Goal: Information Seeking & Learning: Learn about a topic

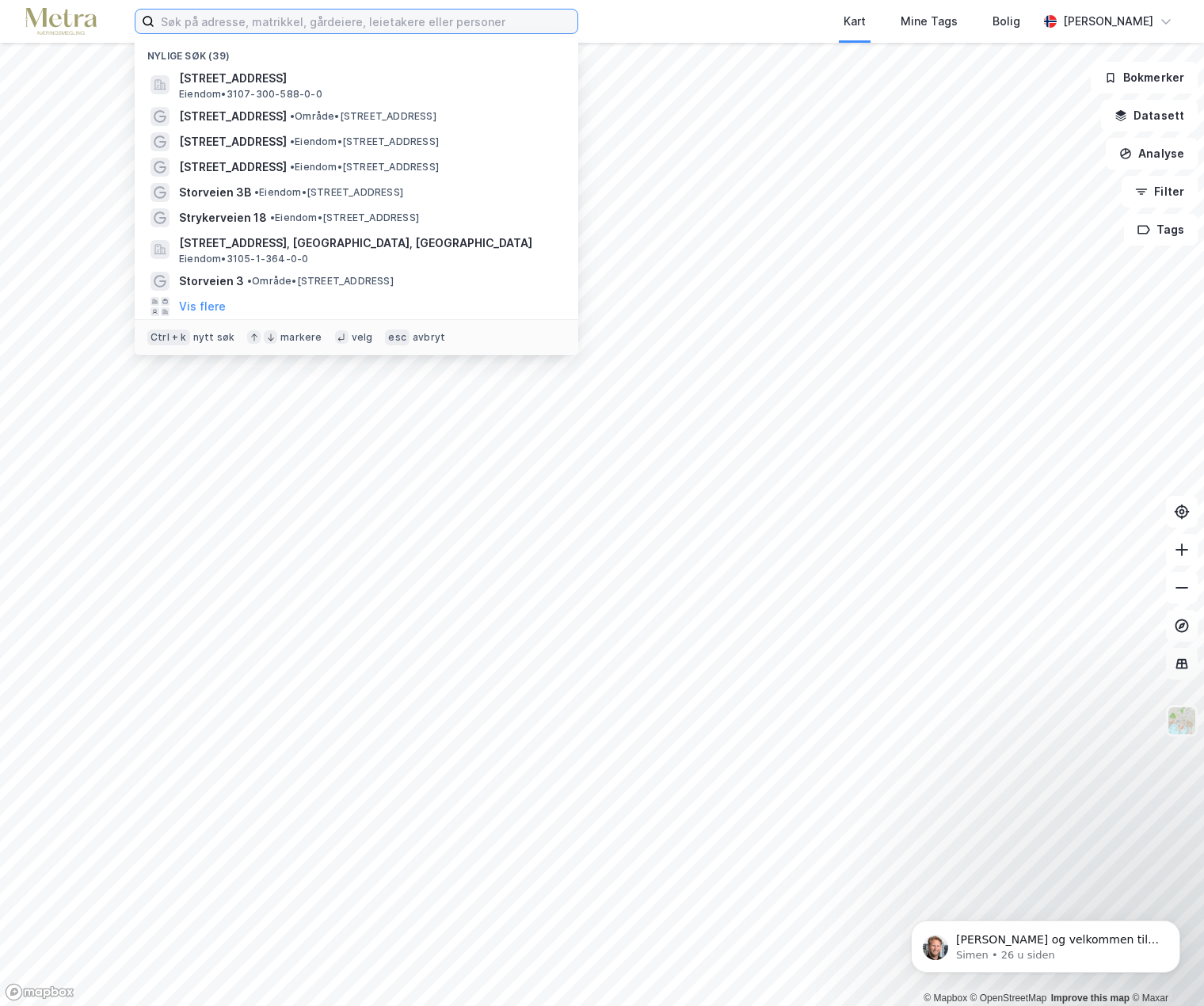
click at [228, 27] on input at bounding box center [366, 21] width 423 height 24
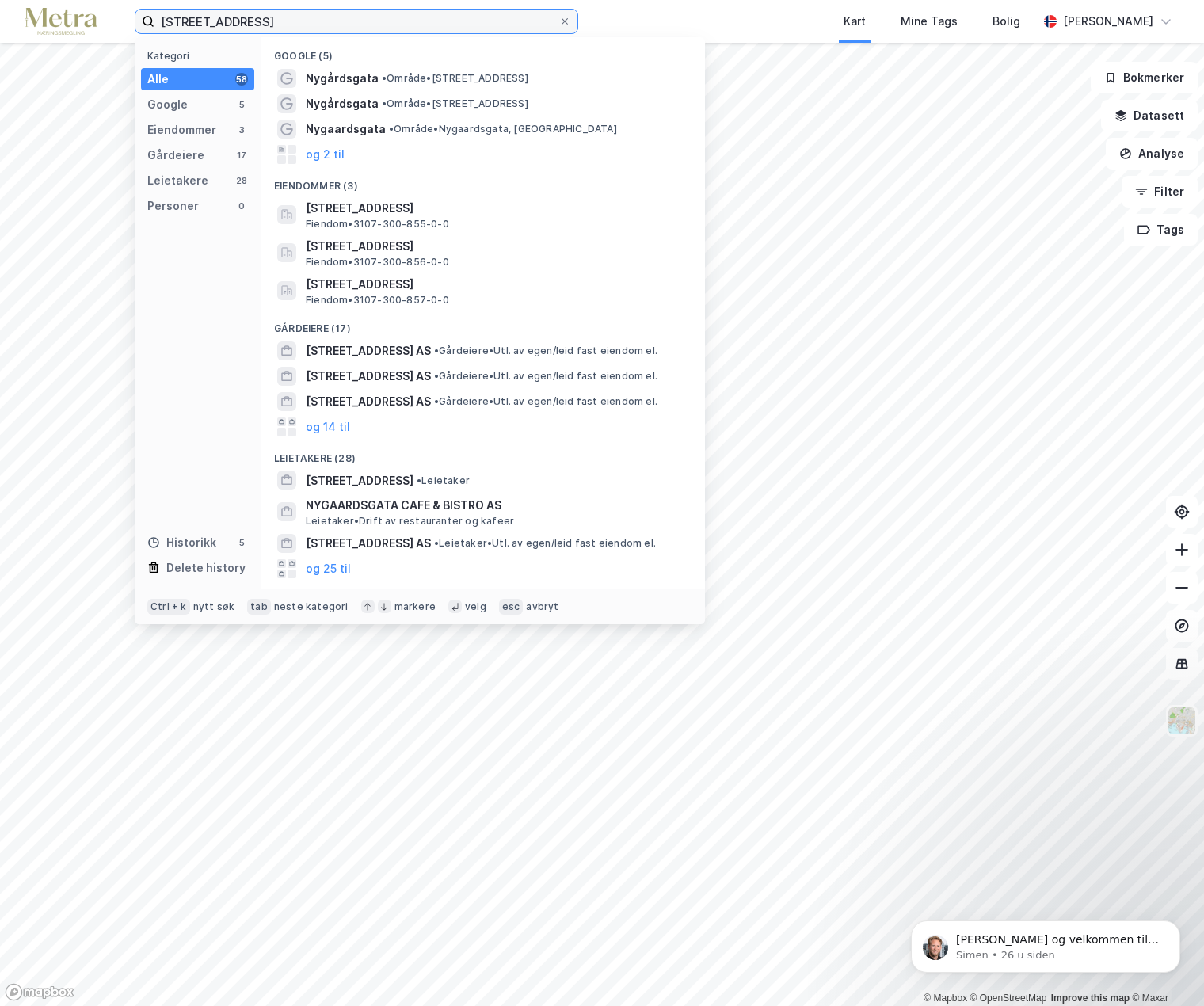
type input "[STREET_ADDRESS]"
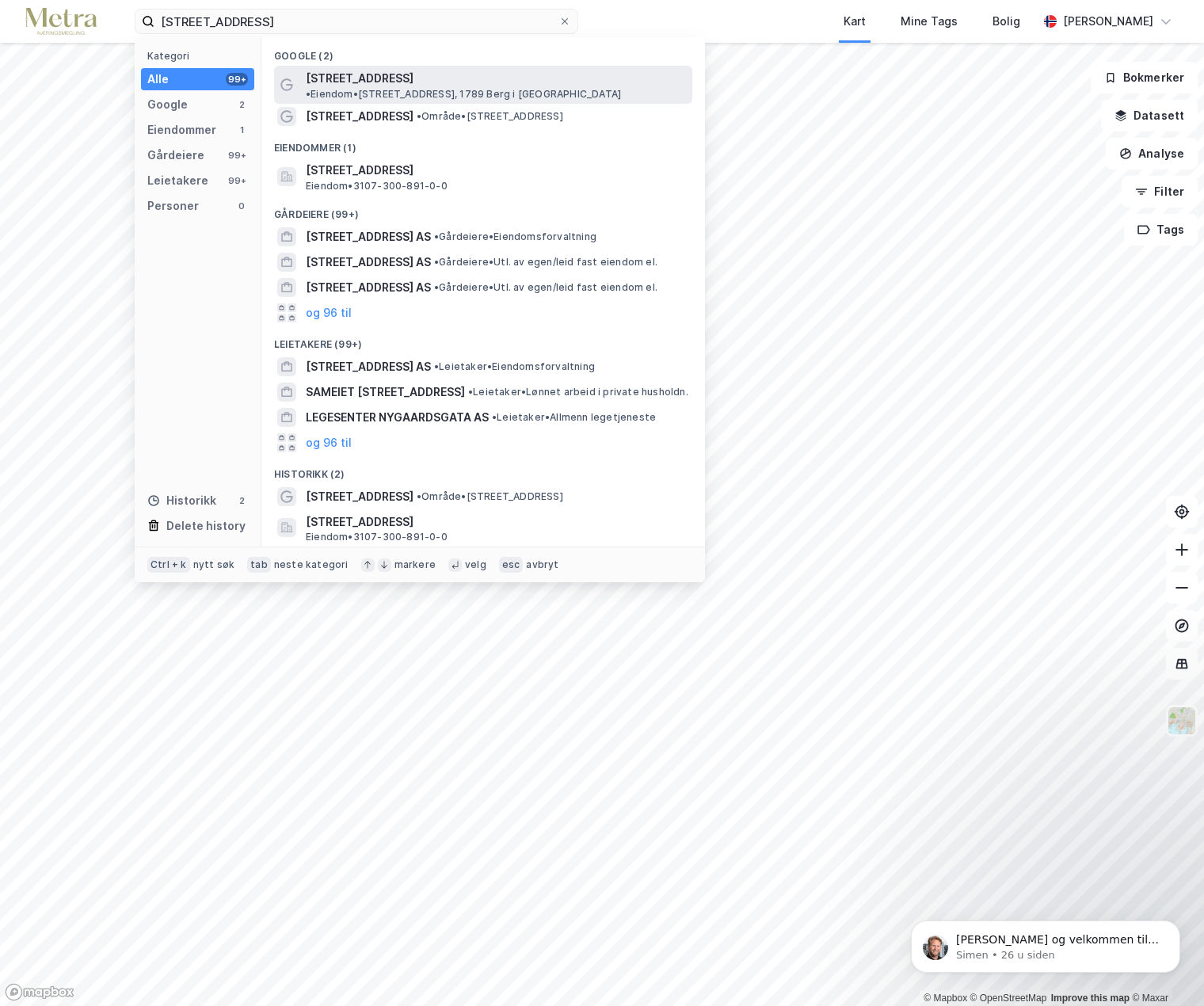
click at [446, 88] on span "• Eiendom • [STREET_ADDRESS], 1789 Berg i [GEOGRAPHIC_DATA]" at bounding box center [464, 93] width 315 height 13
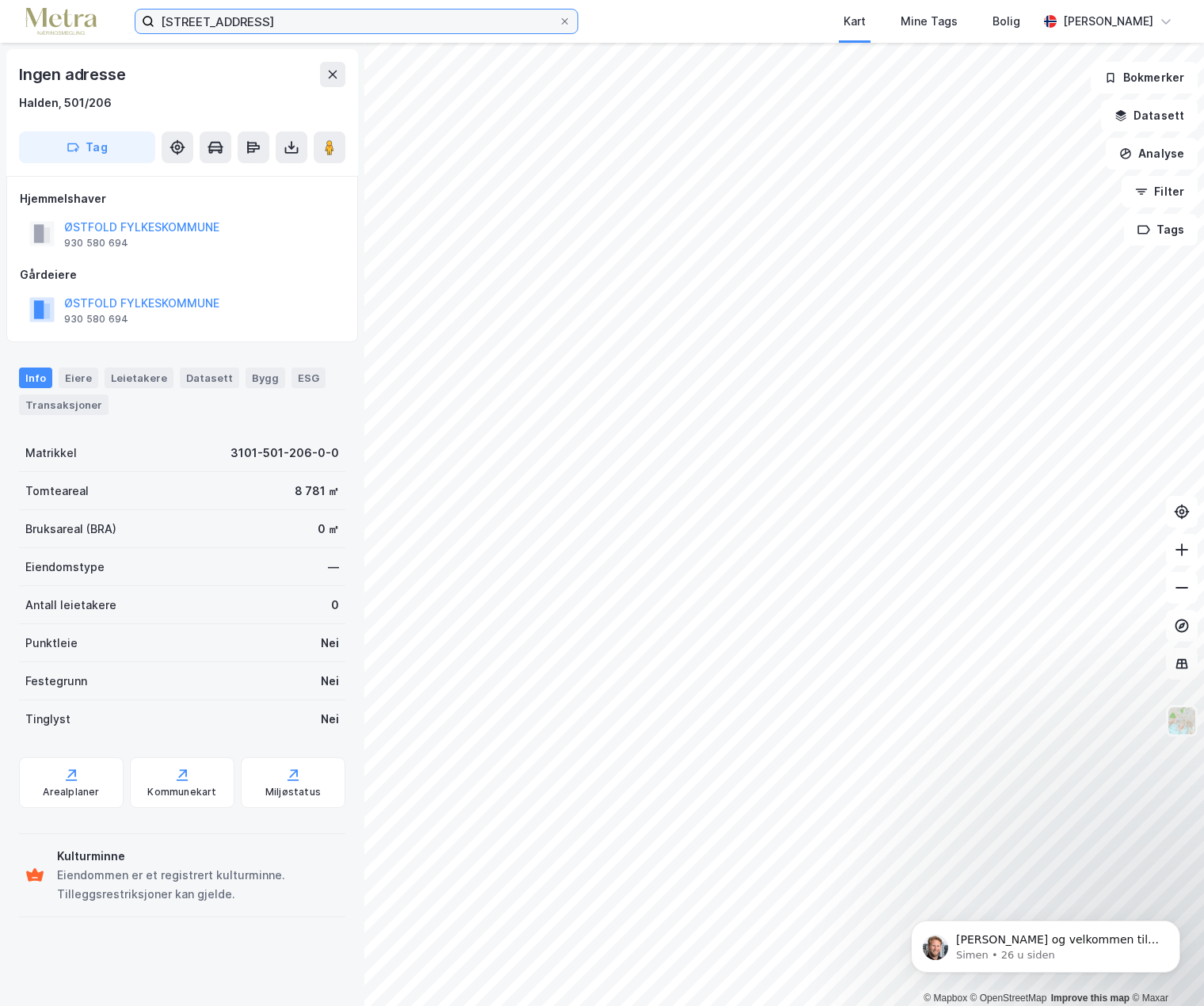
click at [258, 26] on input "[STREET_ADDRESS]" at bounding box center [357, 21] width 404 height 24
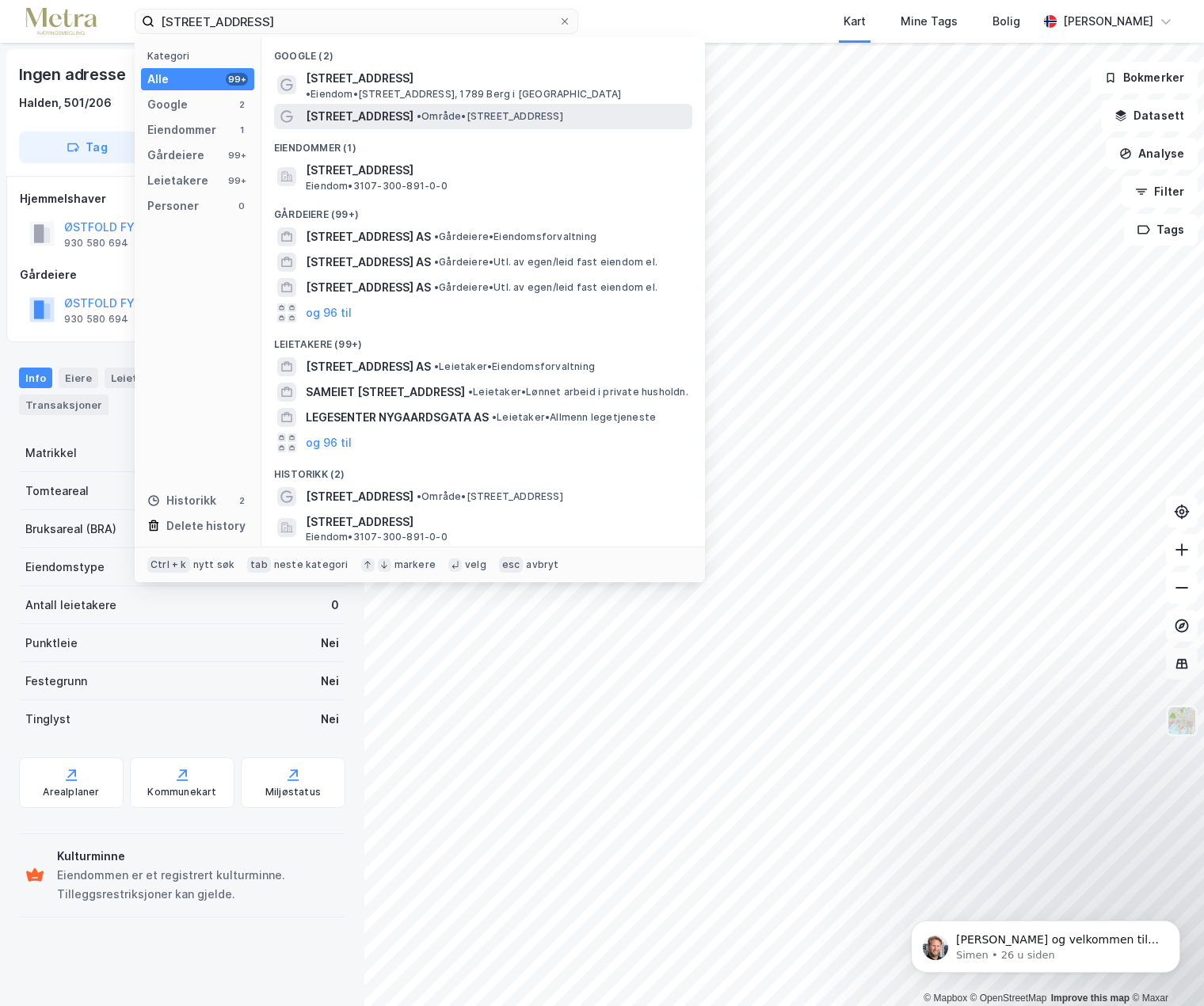
click at [375, 107] on span "[STREET_ADDRESS]" at bounding box center [360, 116] width 108 height 19
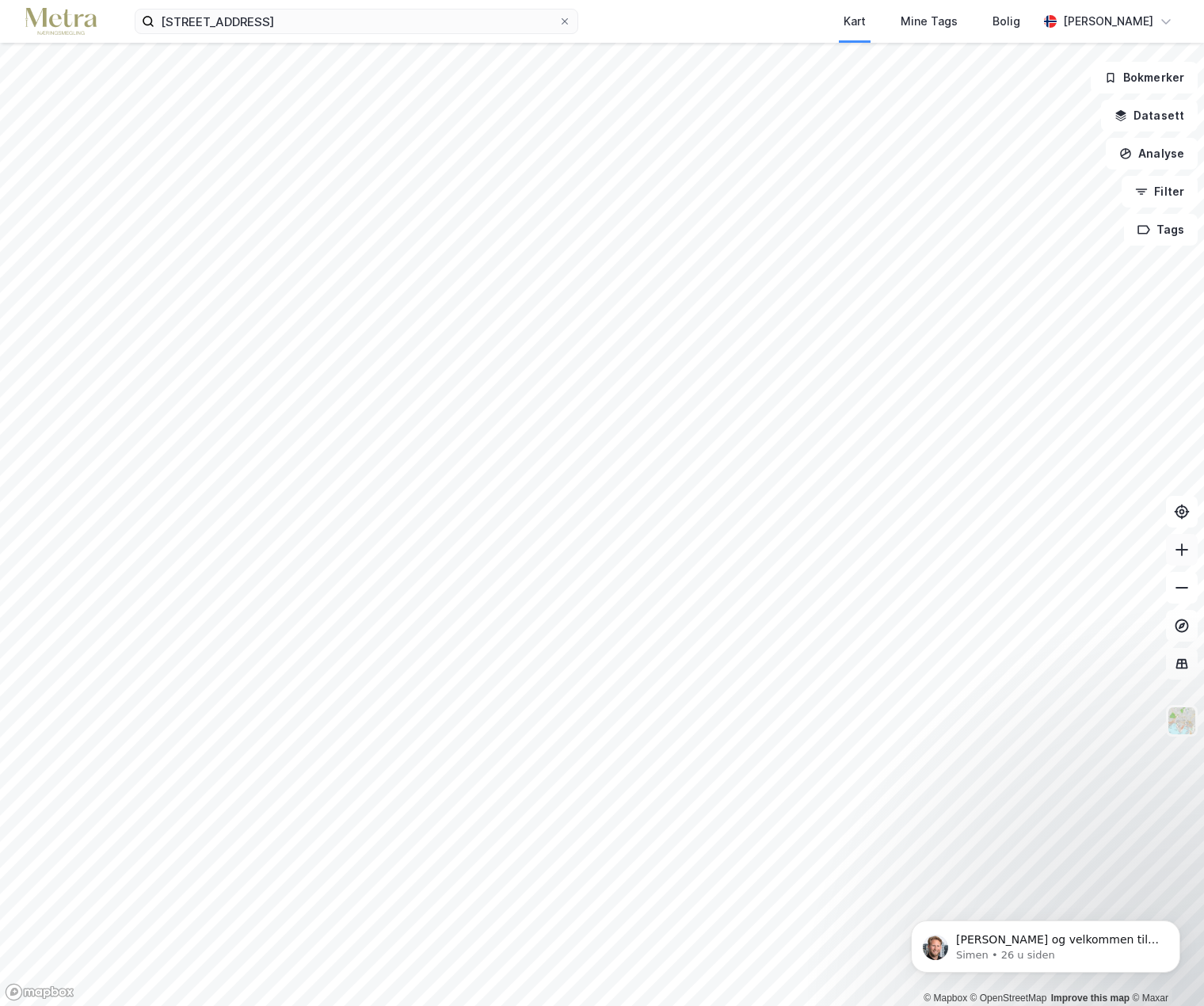
click at [1178, 555] on icon at bounding box center [1181, 549] width 15 height 15
click at [1187, 559] on button at bounding box center [1181, 549] width 32 height 32
click at [1166, 116] on button "Datasett" at bounding box center [1149, 115] width 96 height 32
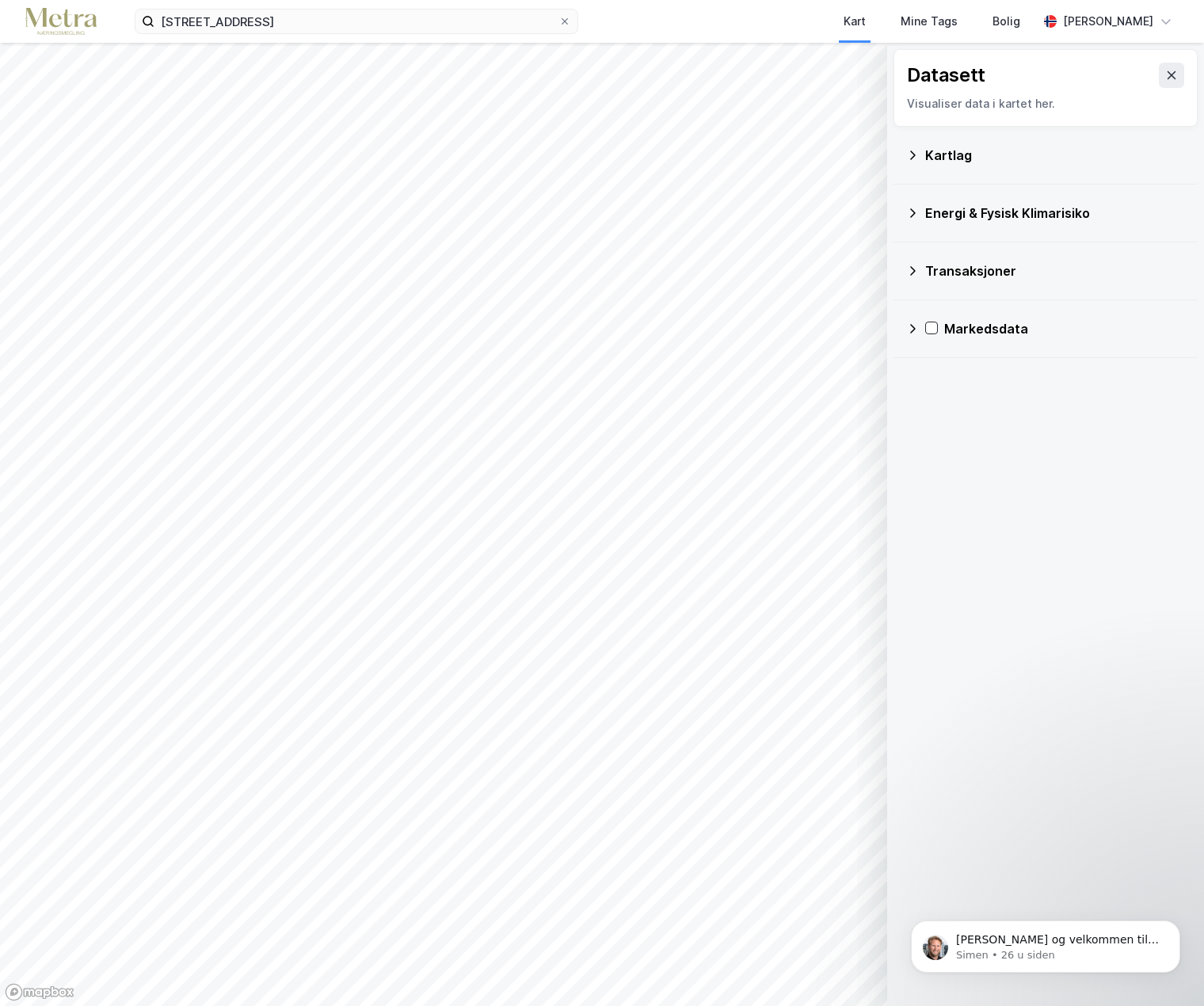
click at [991, 159] on div "Kartlag" at bounding box center [1055, 156] width 260 height 19
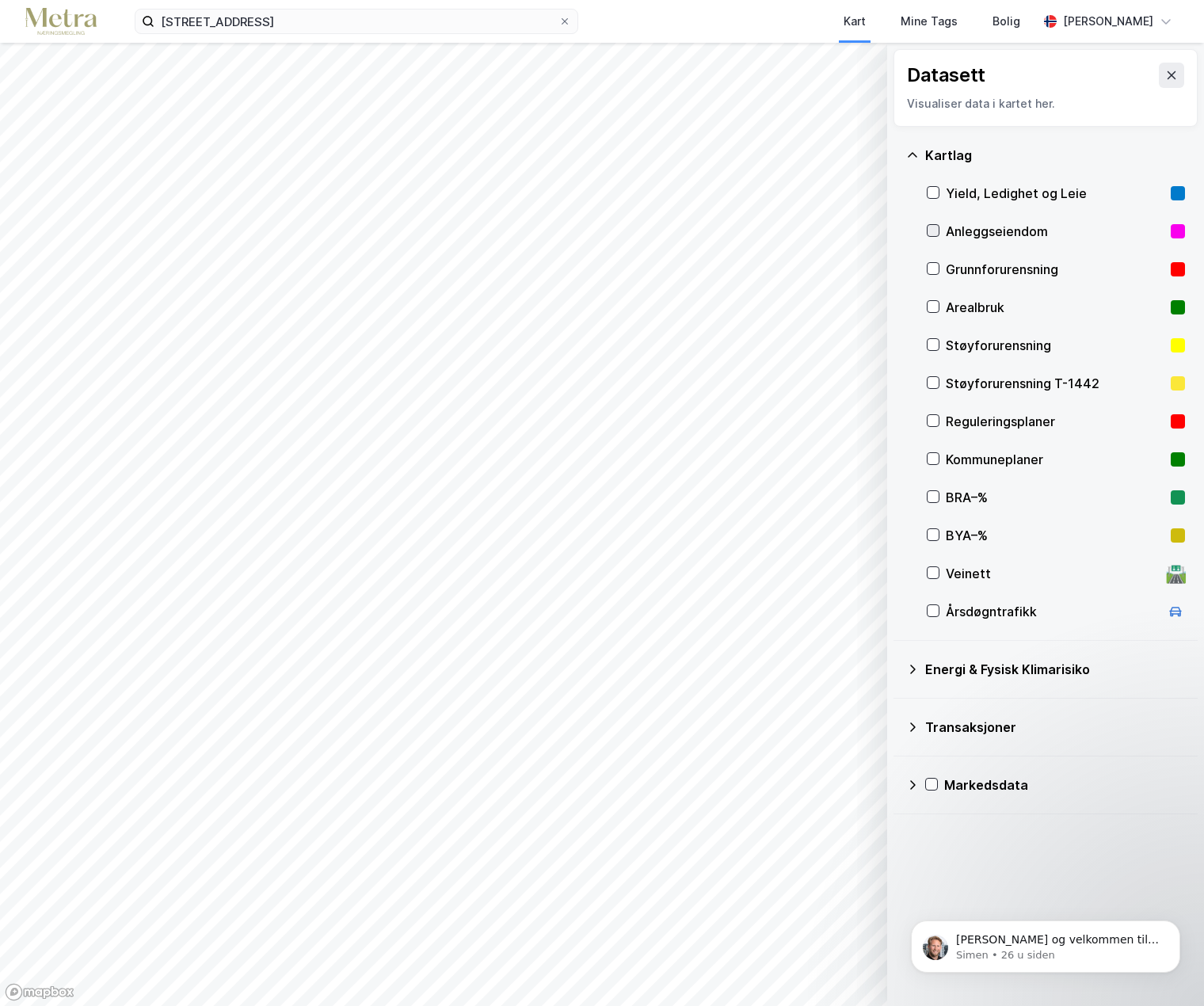
click at [932, 230] on icon at bounding box center [933, 231] width 12 height 12
click at [1165, 76] on icon at bounding box center [1170, 75] width 13 height 13
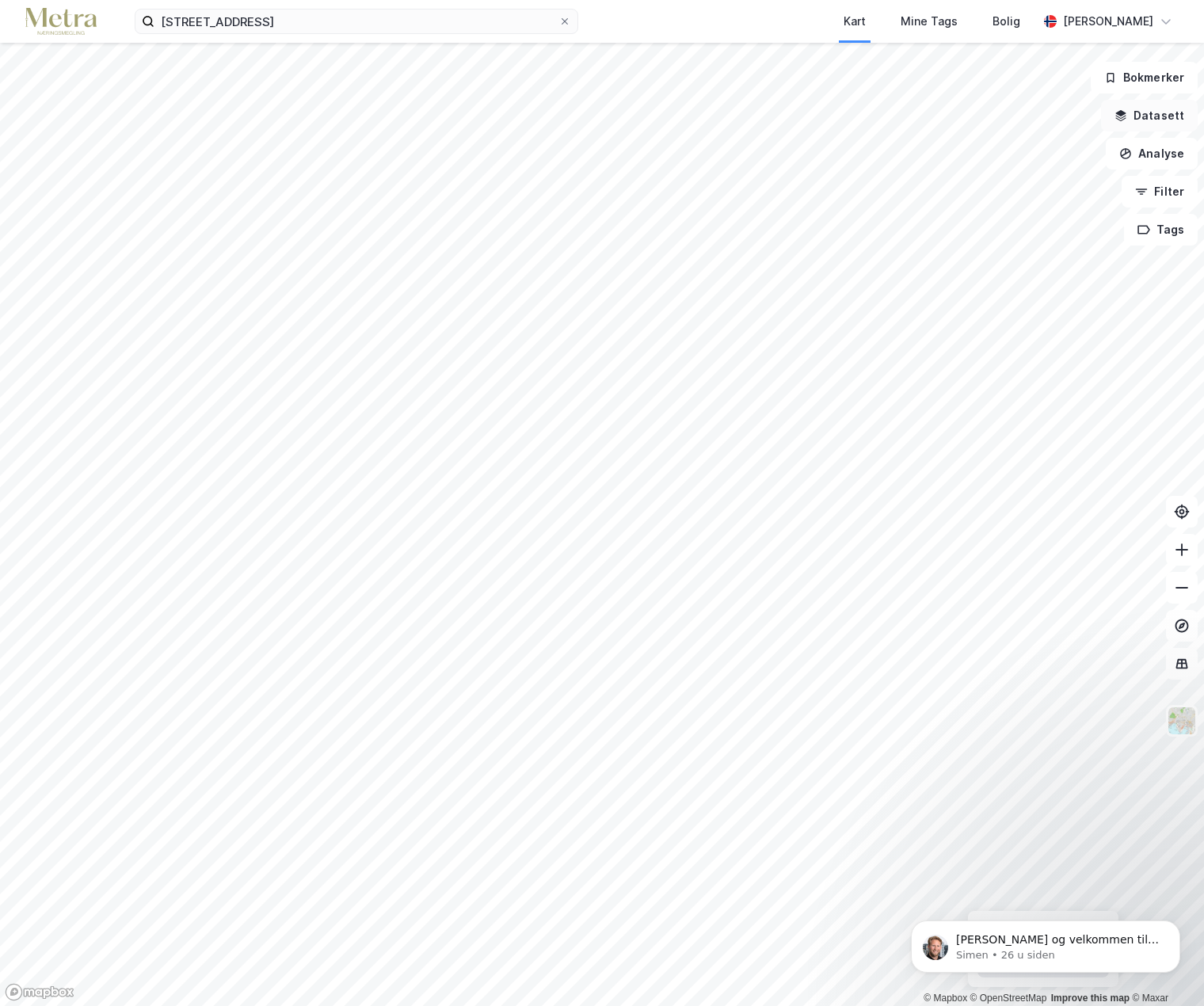
click at [1168, 109] on button "Datasett" at bounding box center [1149, 115] width 96 height 32
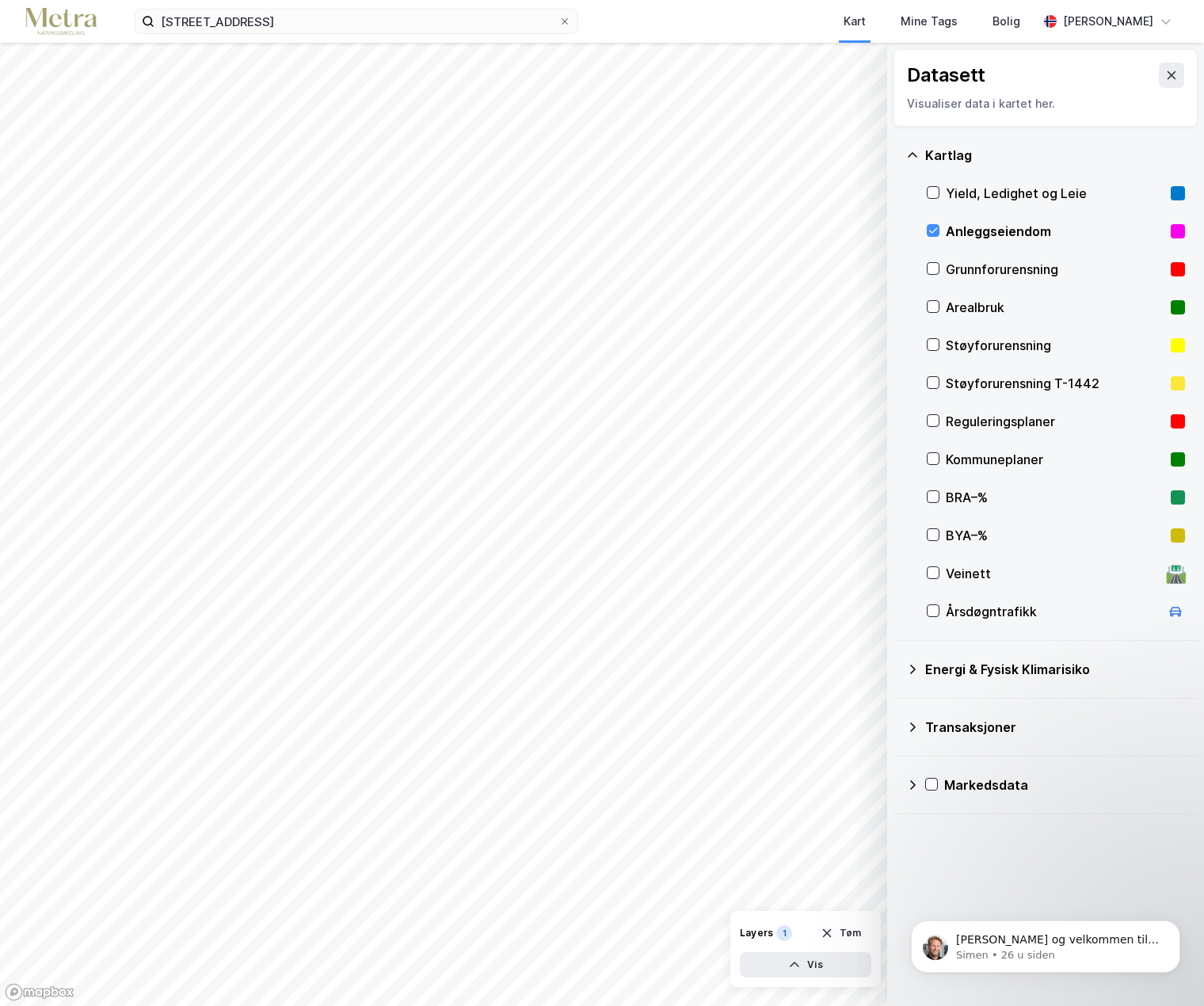
click at [940, 228] on div "Anleggseiendom" at bounding box center [1055, 232] width 258 height 38
click at [935, 227] on icon at bounding box center [933, 231] width 12 height 12
click at [993, 881] on div "[PERSON_NAME] og velkommen til Newsec Maps, [PERSON_NAME] det er du lurer på så…" at bounding box center [1044, 873] width 291 height 198
click at [1167, 78] on icon at bounding box center [1171, 75] width 9 height 8
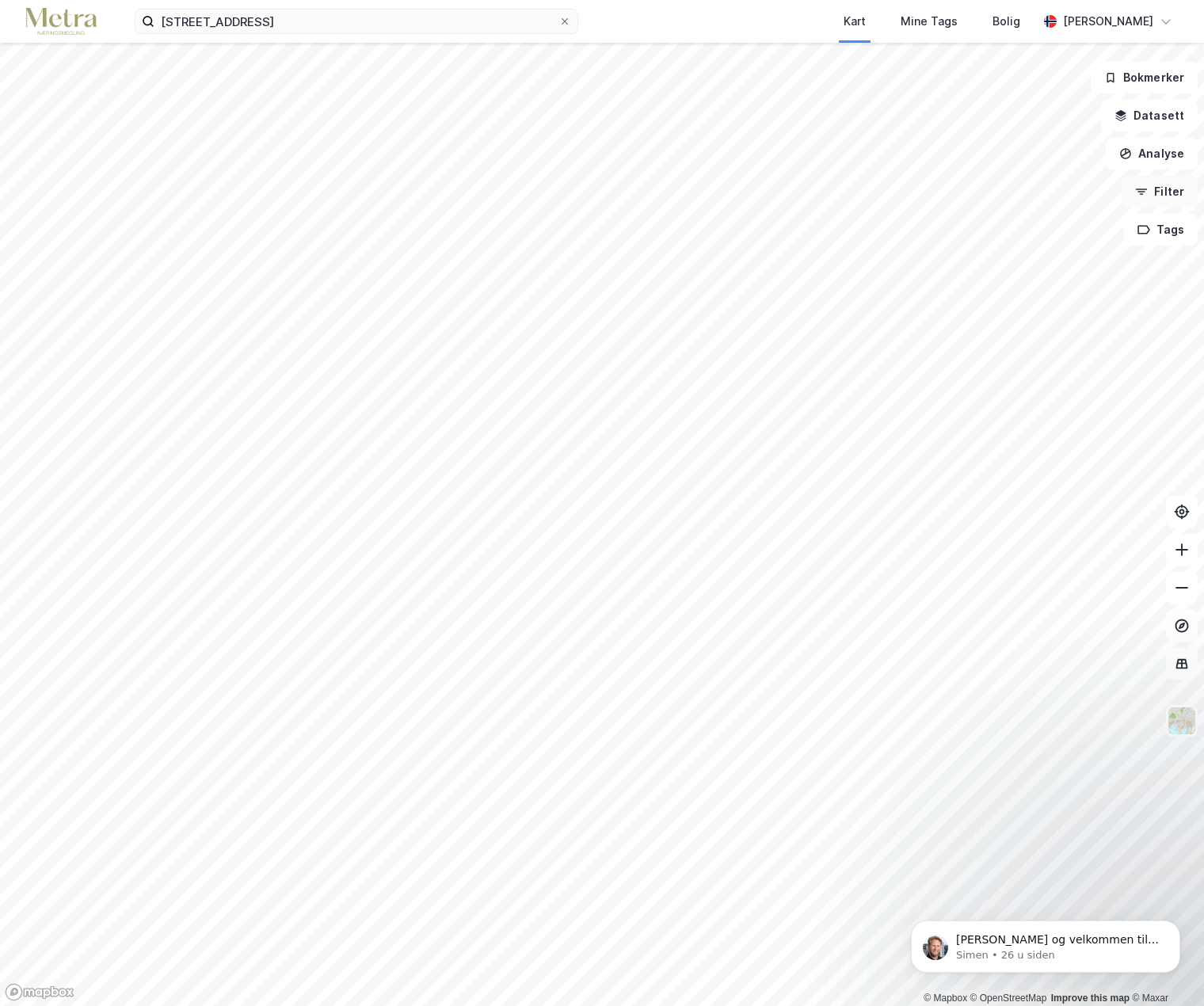
click at [1152, 186] on button "Filter" at bounding box center [1159, 191] width 76 height 32
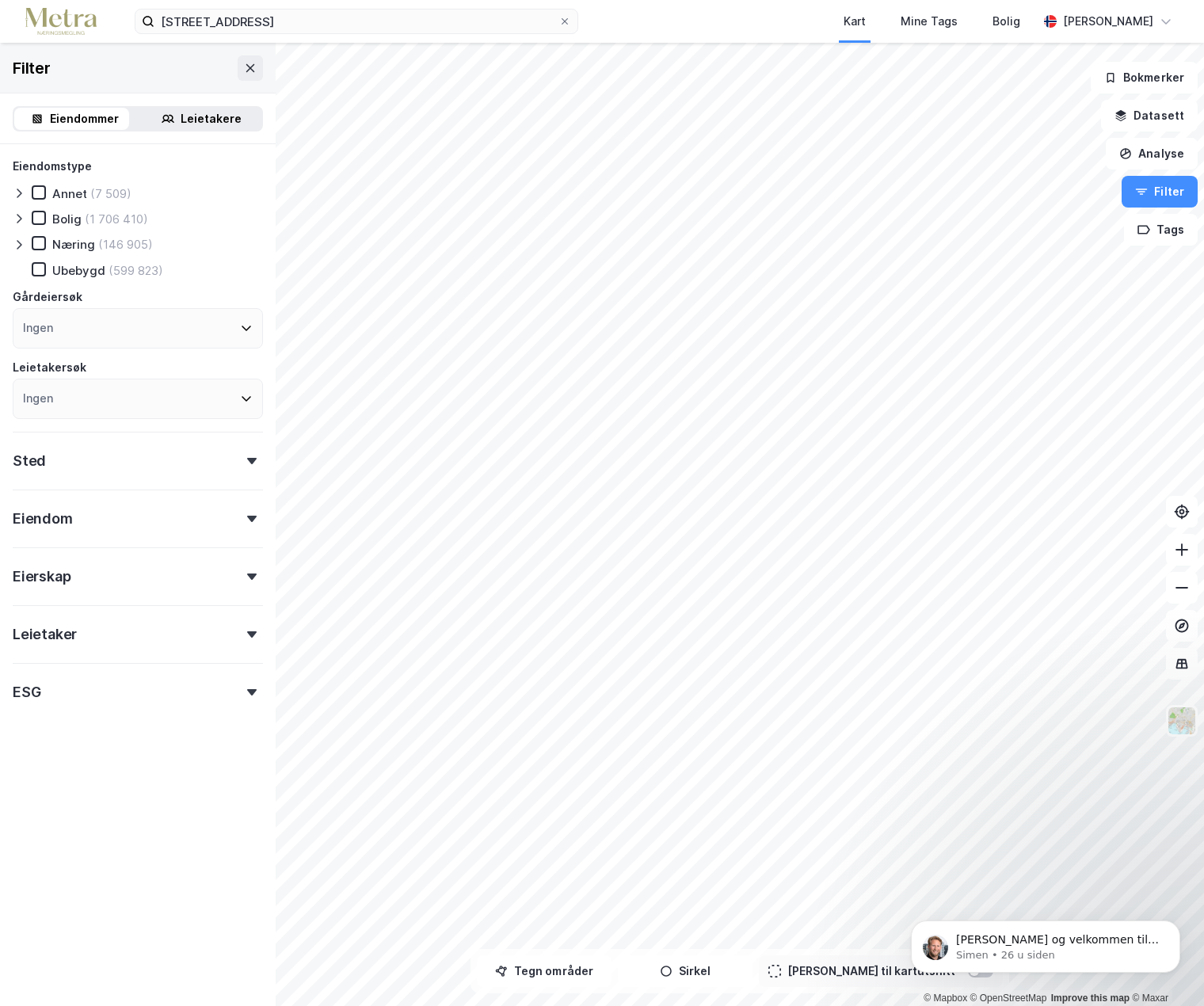
click at [163, 524] on div "Eiendom" at bounding box center [138, 512] width 250 height 45
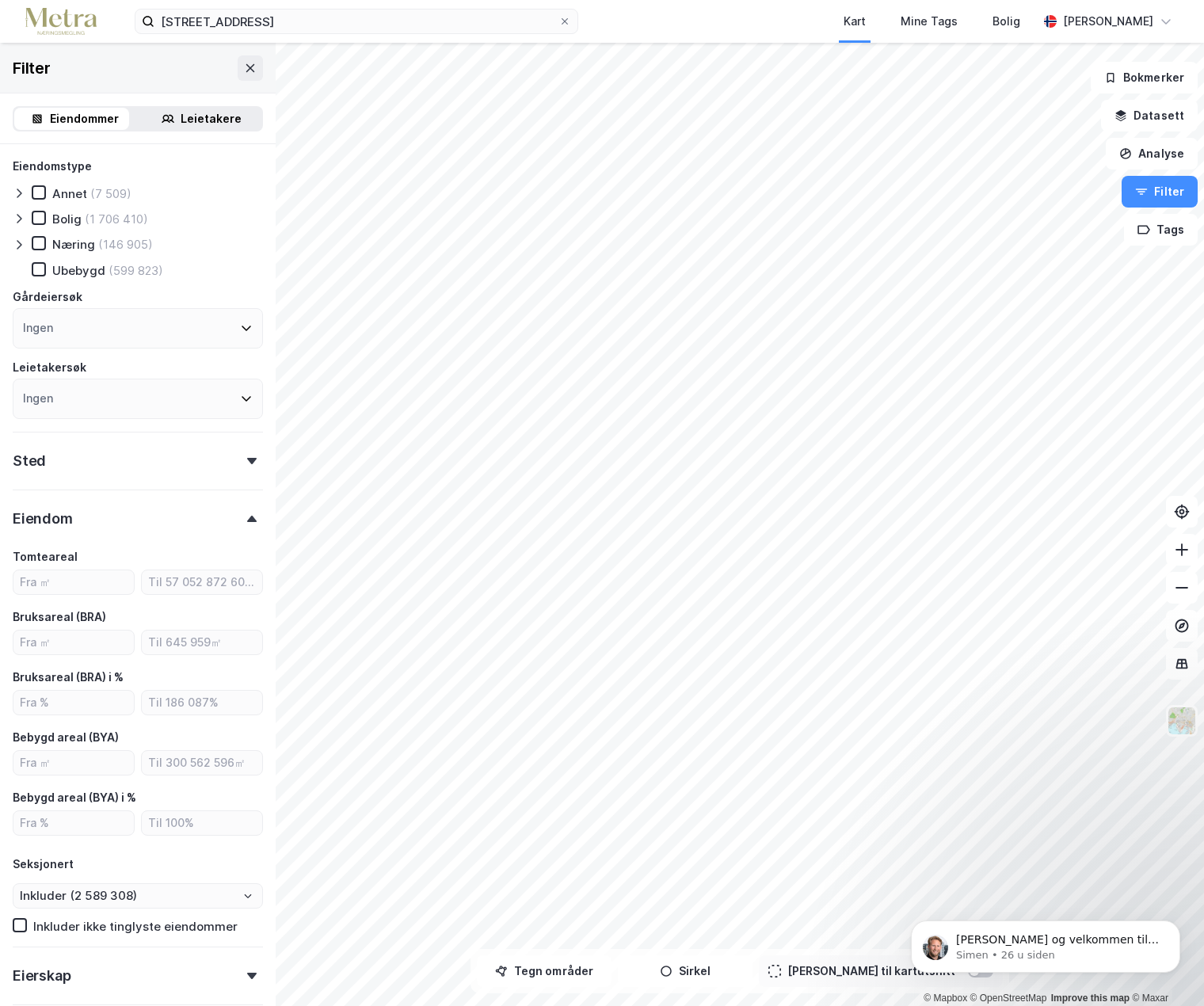
click at [258, 521] on div "Eiendomstype Annet (7 509) Bolig (1 706 410) Næring (146 905) [GEOGRAPHIC_DATA]…" at bounding box center [138, 671] width 276 height 1055
click at [247, 521] on icon at bounding box center [252, 518] width 10 height 7
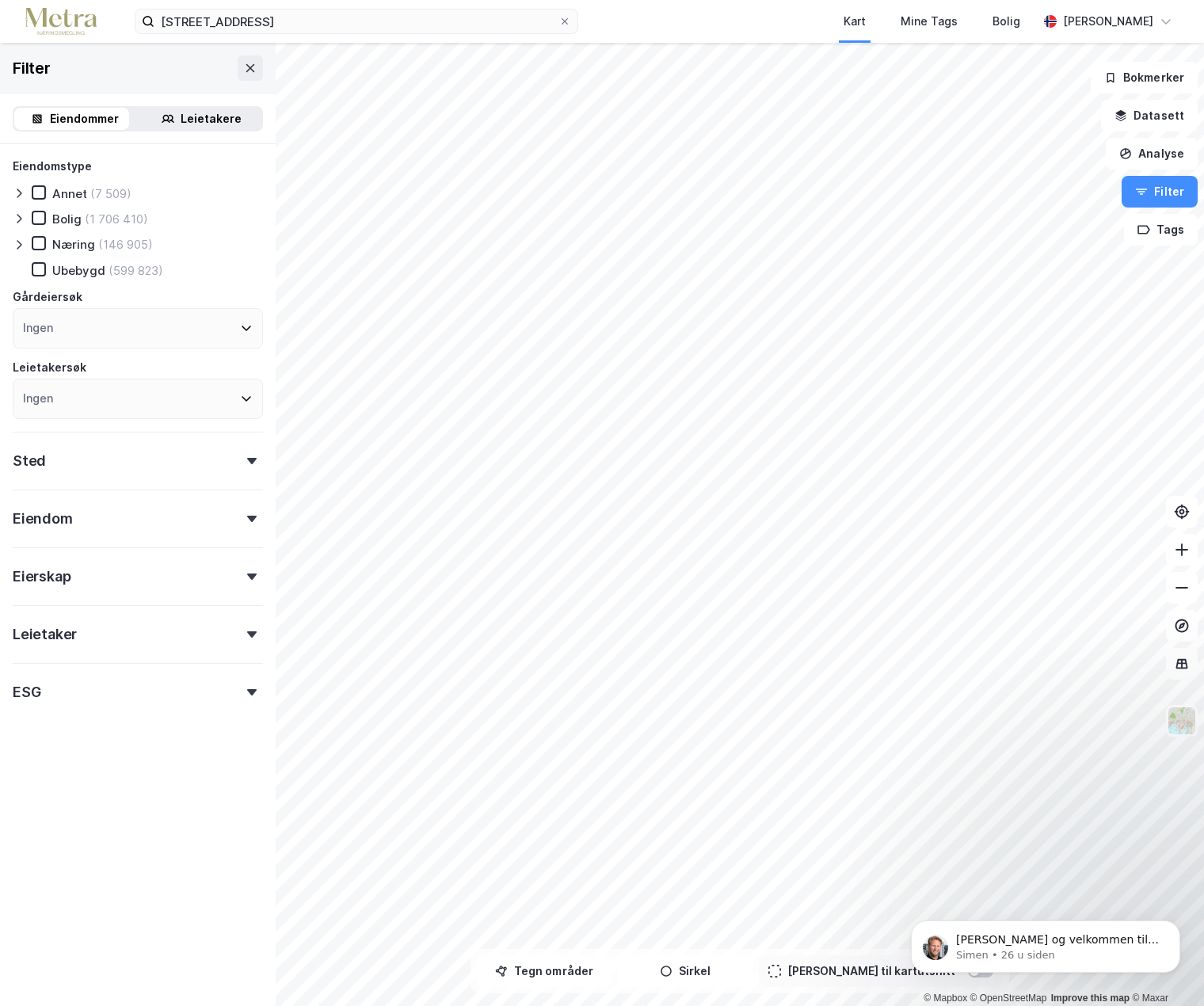
click at [78, 113] on div "Eiendommer" at bounding box center [85, 119] width 69 height 19
click at [39, 239] on icon at bounding box center [39, 243] width 12 height 12
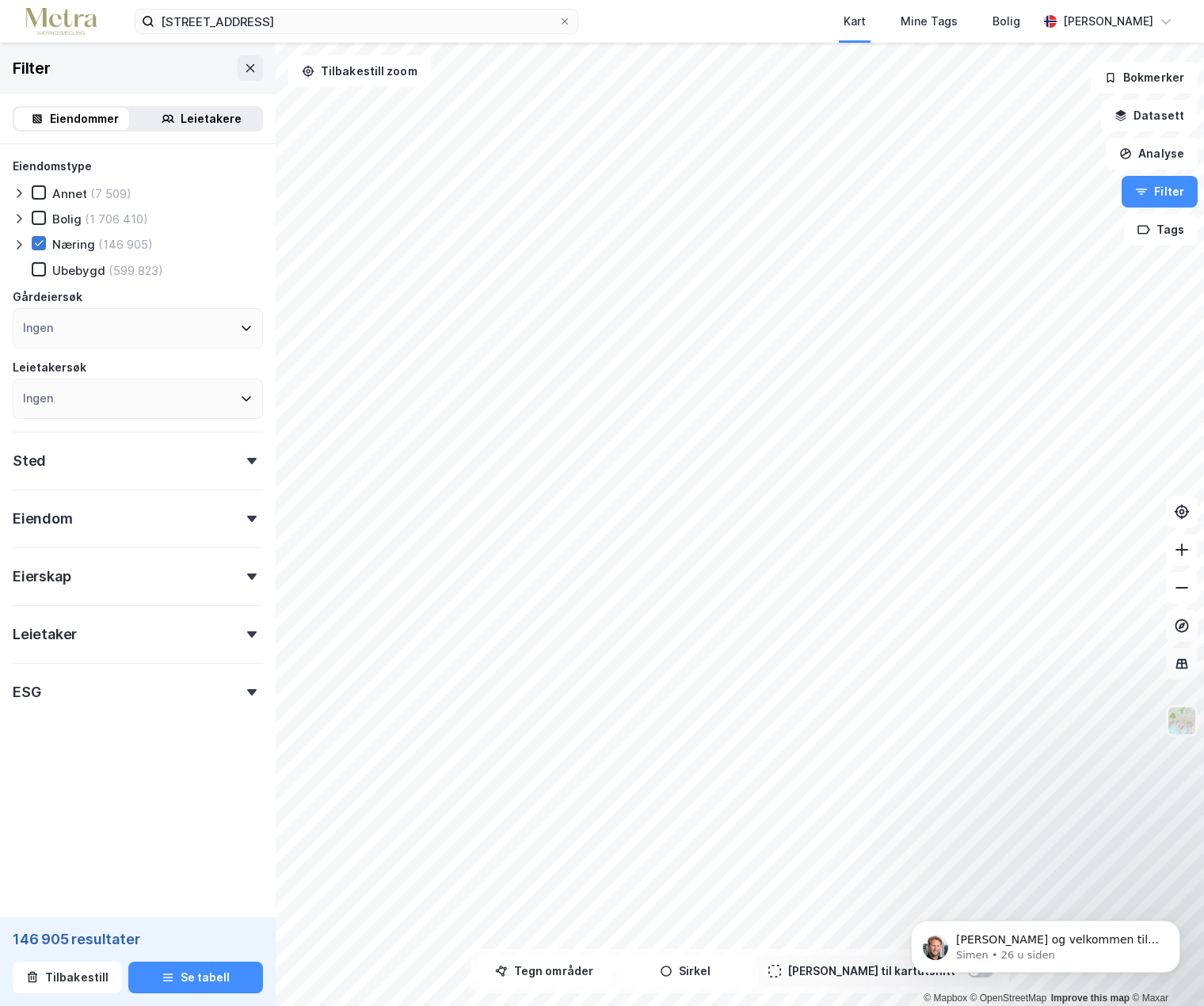
click at [39, 239] on icon at bounding box center [39, 243] width 12 height 12
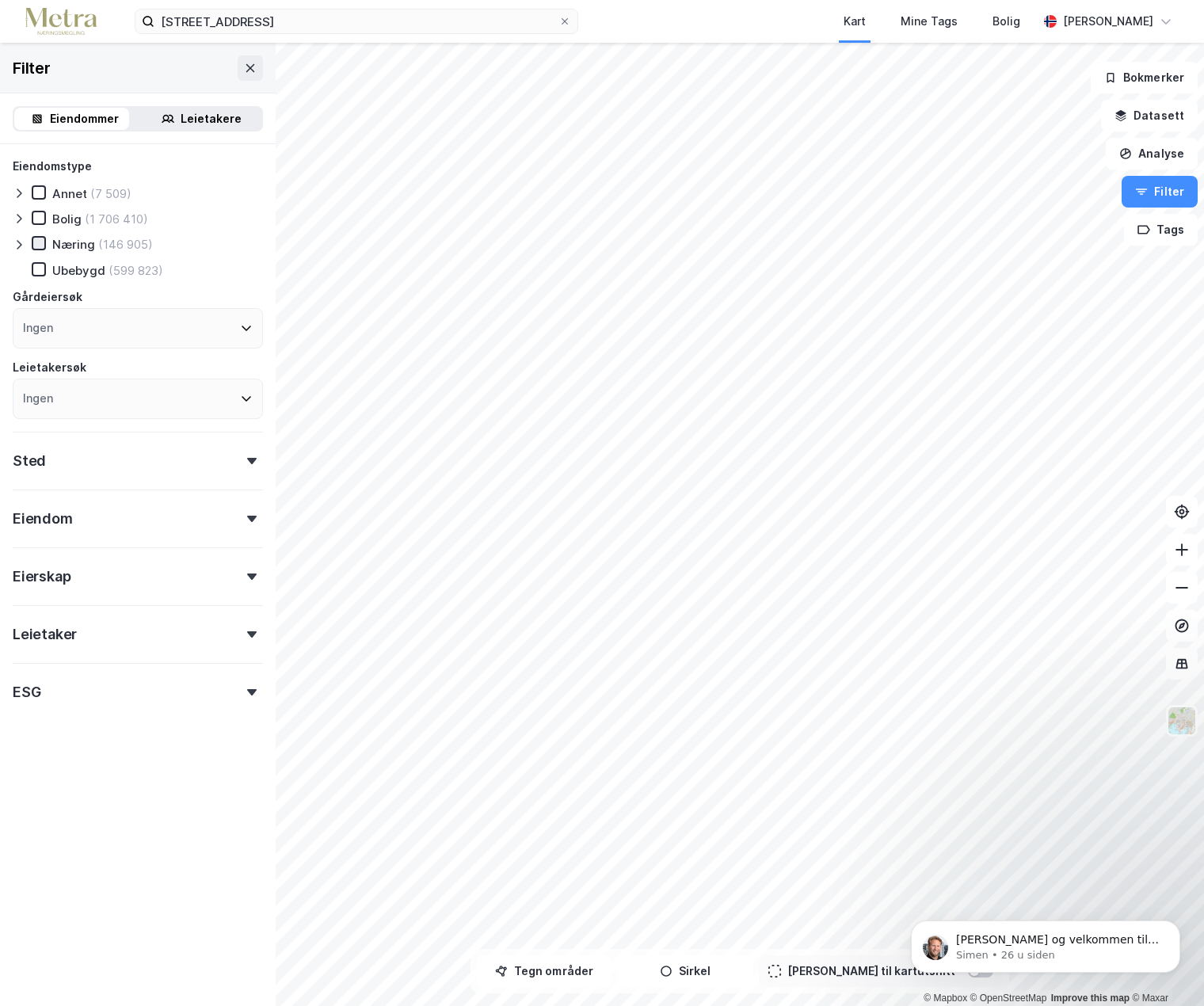
click at [40, 239] on icon at bounding box center [39, 243] width 12 height 12
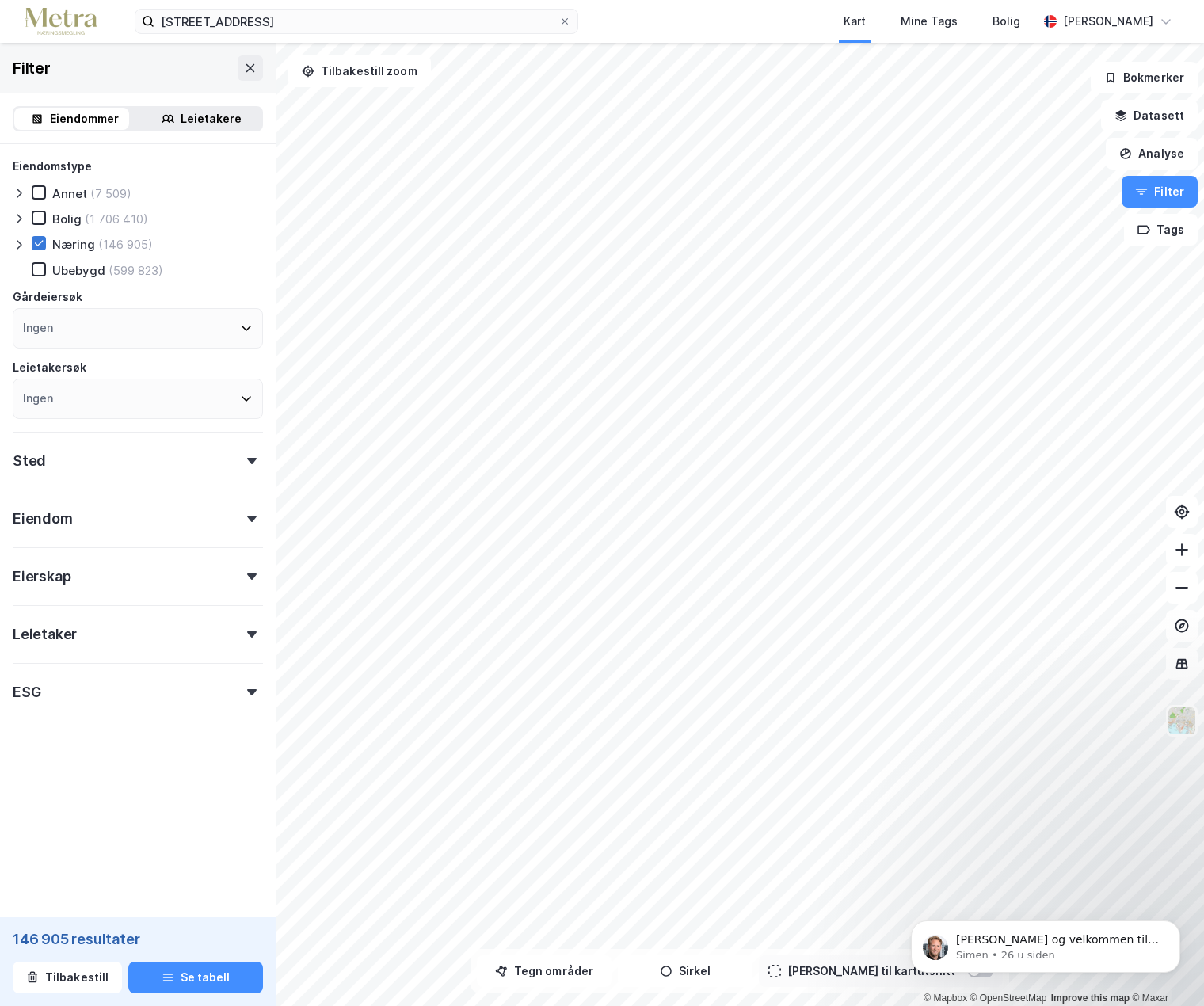
click at [40, 239] on icon at bounding box center [39, 243] width 12 height 12
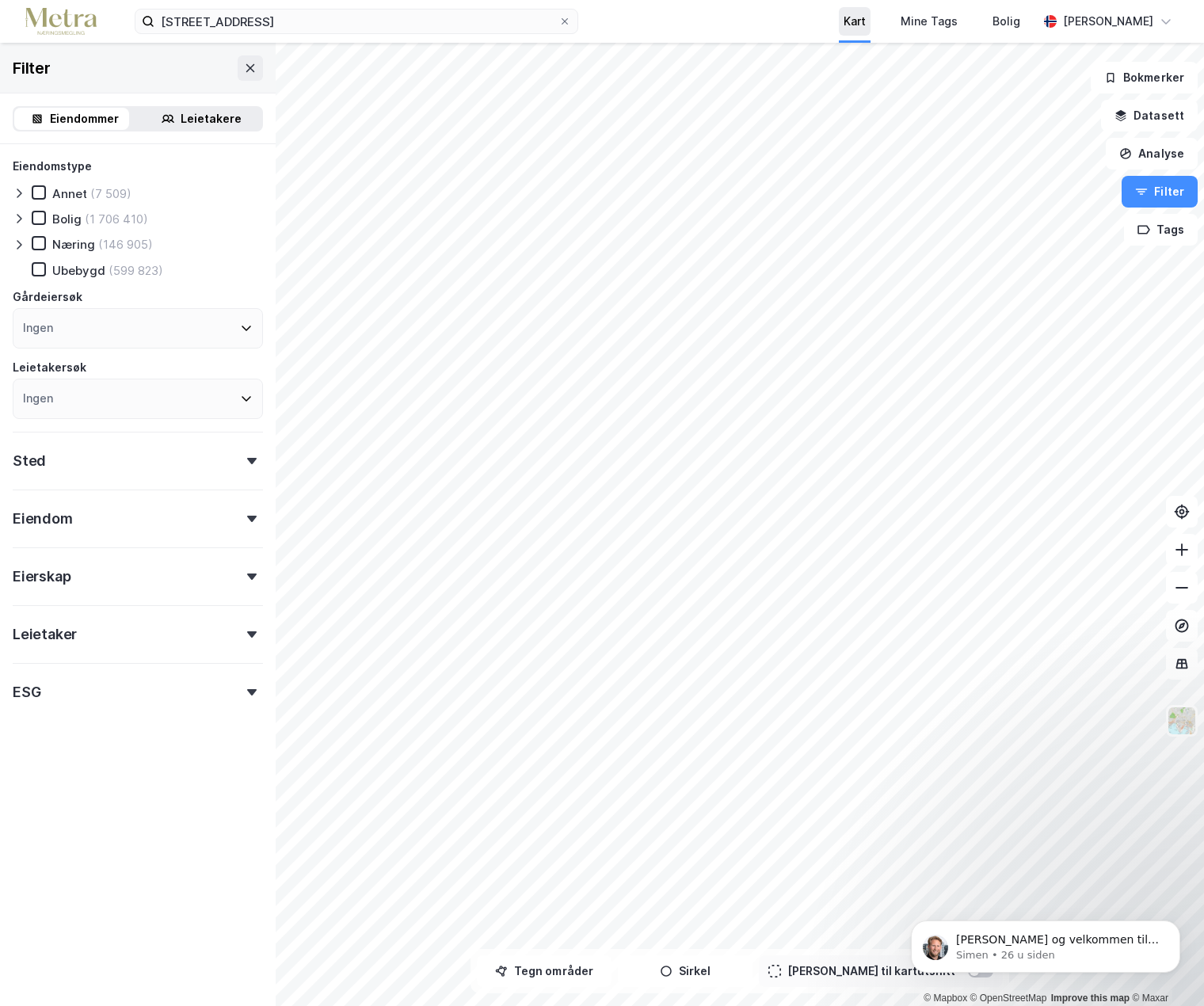
click at [864, 24] on div "Kart" at bounding box center [854, 21] width 22 height 19
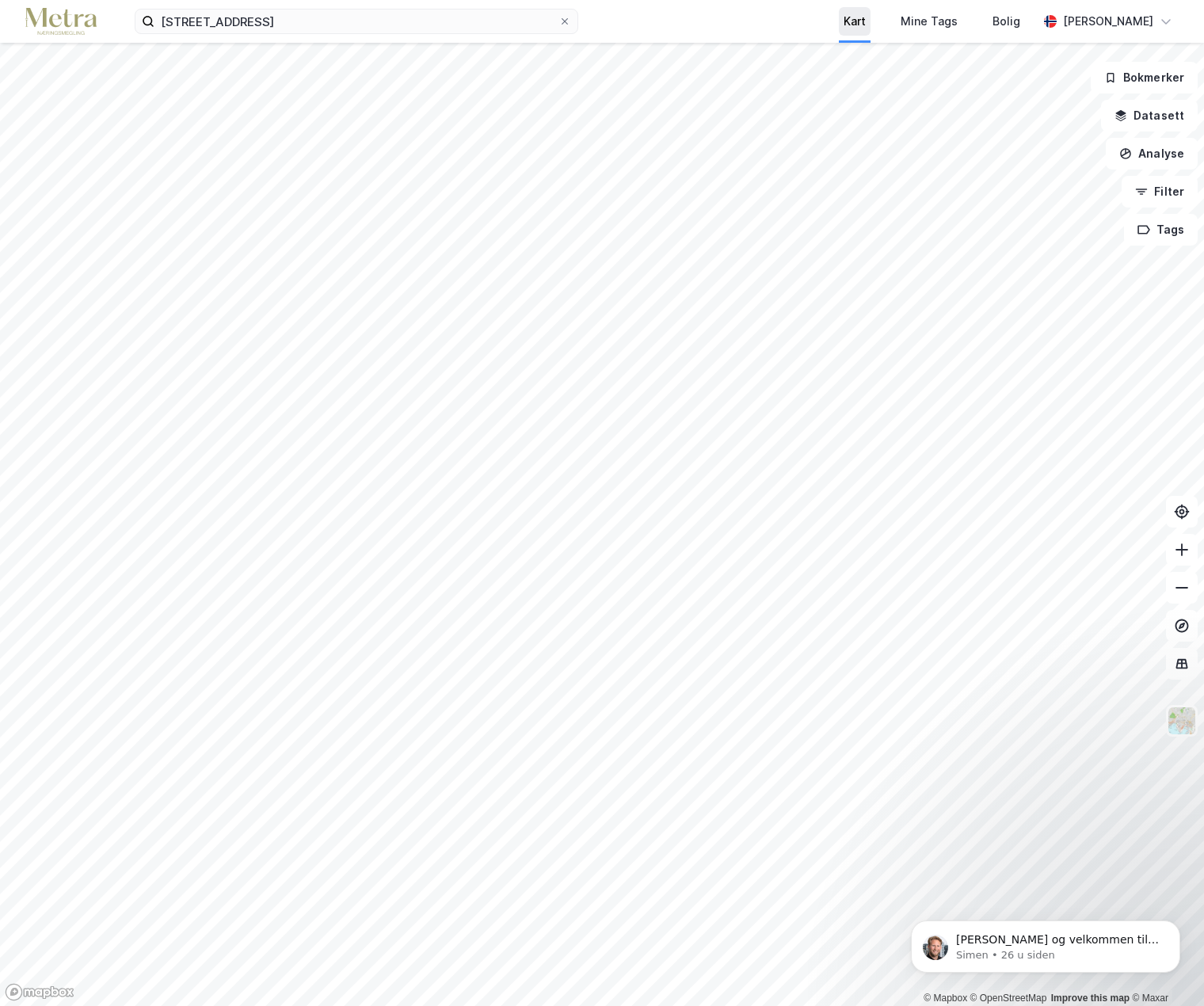
click at [864, 24] on div "Kart" at bounding box center [854, 21] width 22 height 19
click at [1156, 120] on button "Datasett" at bounding box center [1149, 115] width 96 height 32
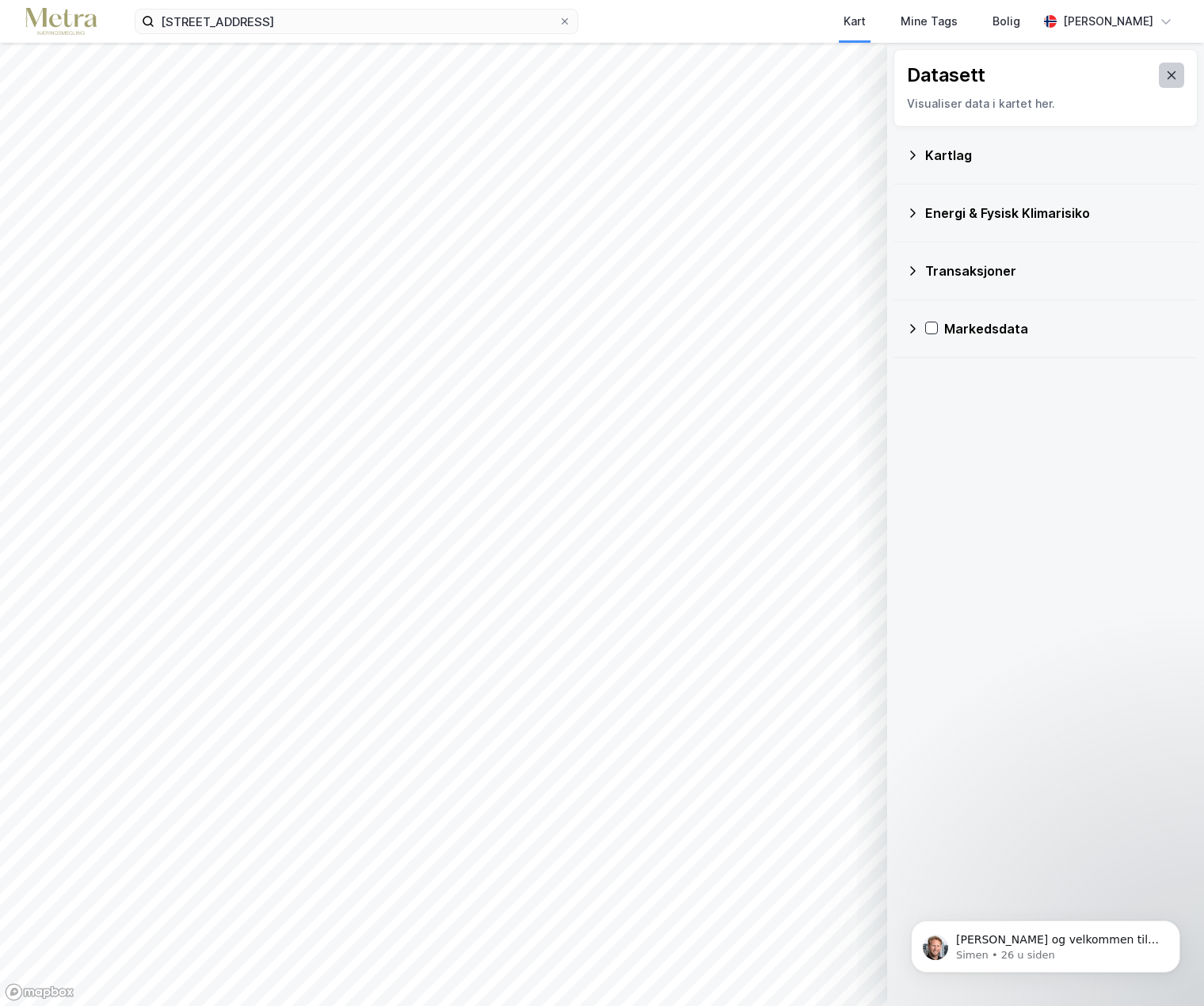
click at [1167, 79] on icon at bounding box center [1171, 75] width 9 height 8
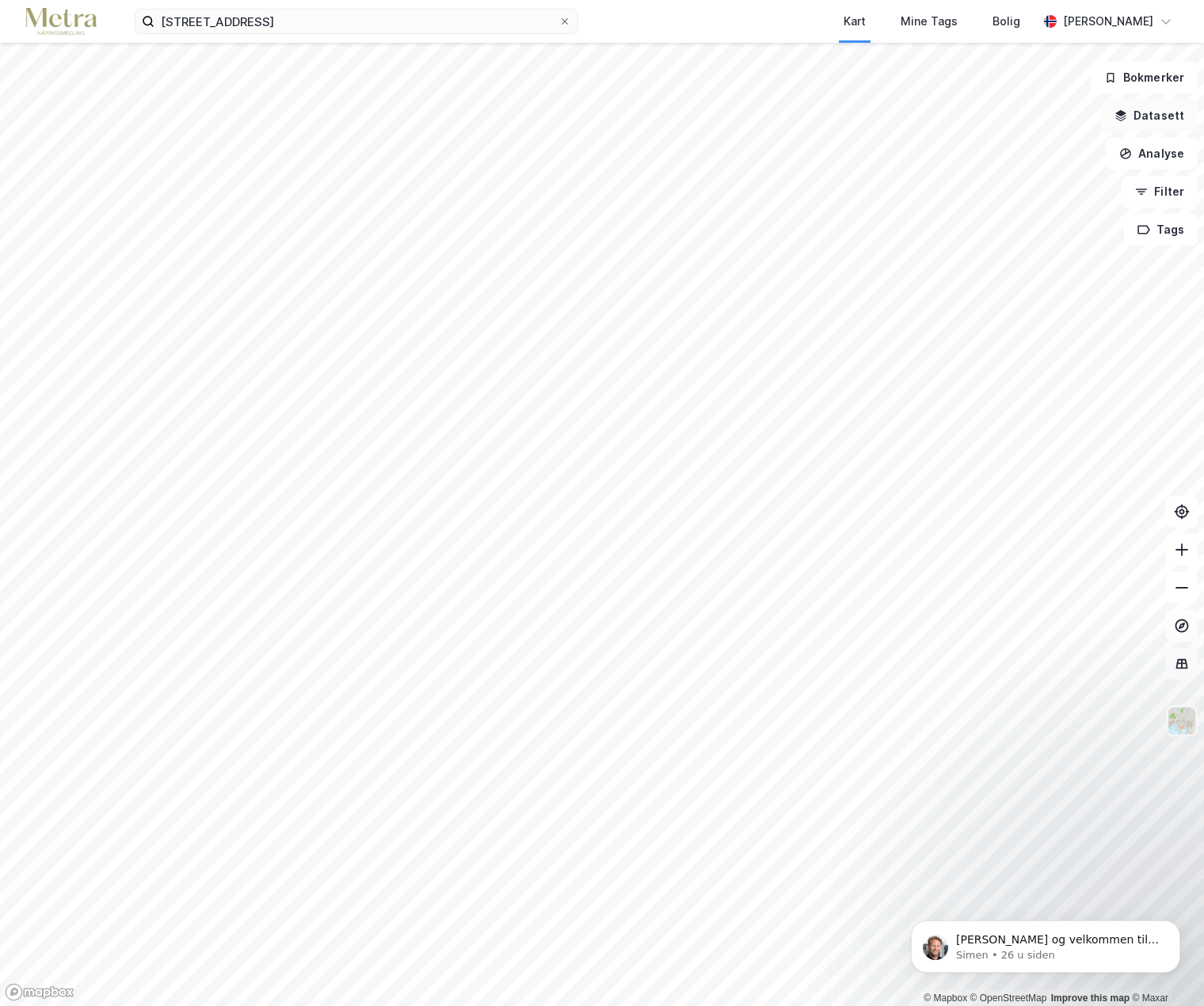
click at [1154, 114] on button "Datasett" at bounding box center [1149, 115] width 96 height 32
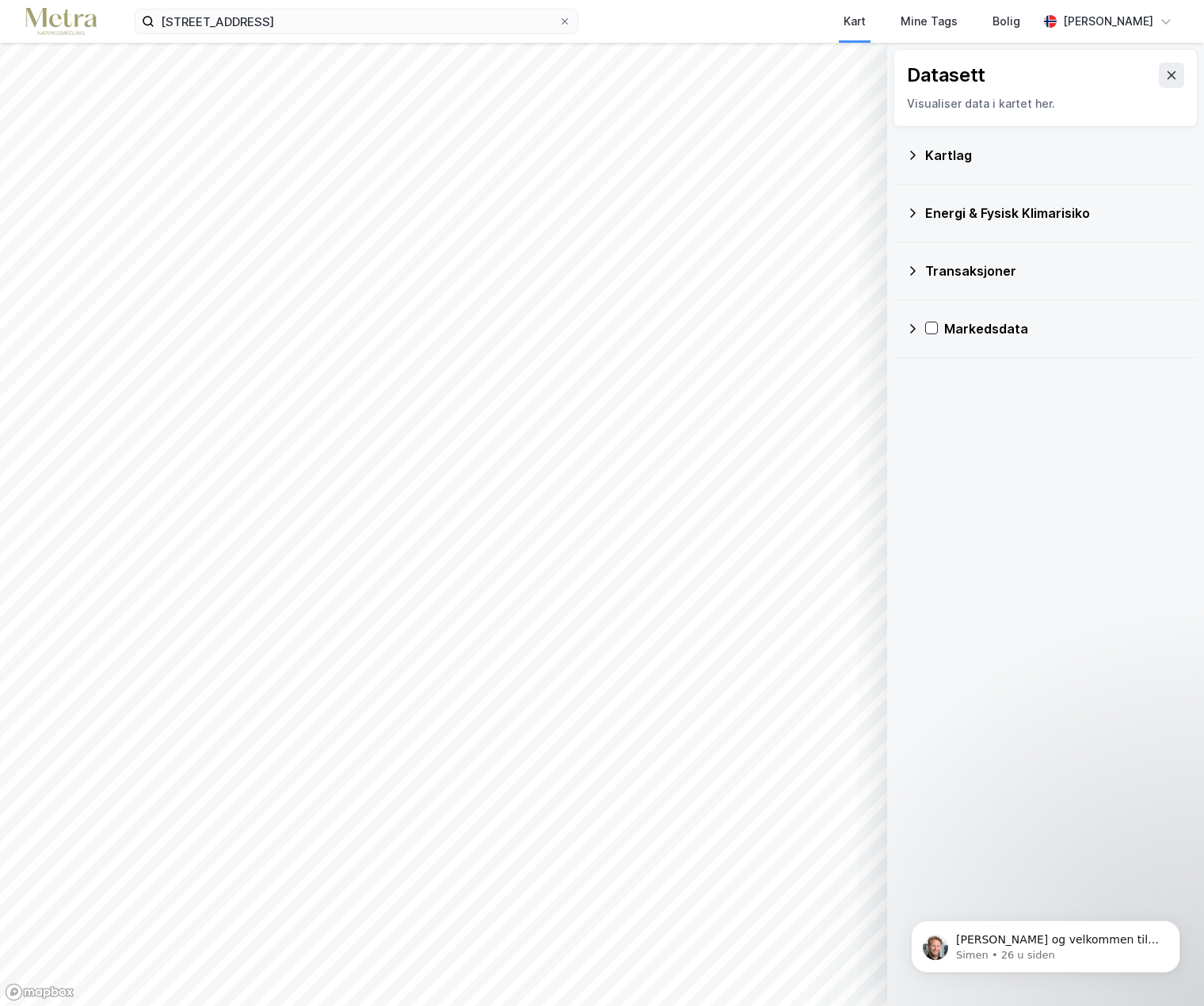
click at [954, 163] on div "Kartlag" at bounding box center [1055, 156] width 260 height 19
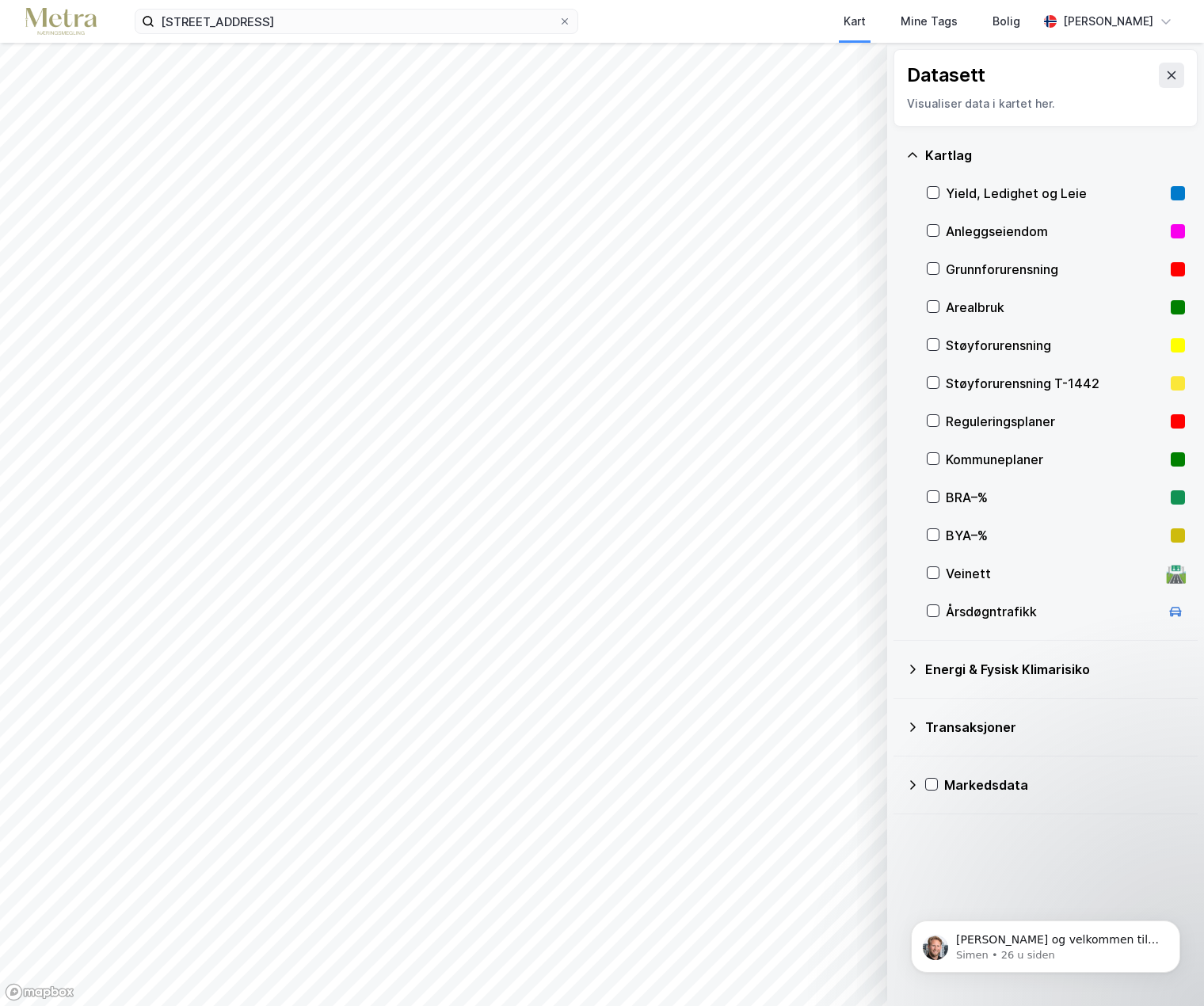
click at [1022, 864] on div "Datasett Visualiser data i kartet her. [GEOGRAPHIC_DATA], Ledighet og Leie Anle…" at bounding box center [1044, 523] width 316 height 963
click at [1165, 73] on icon at bounding box center [1170, 75] width 13 height 13
